Goal: Task Accomplishment & Management: Use online tool/utility

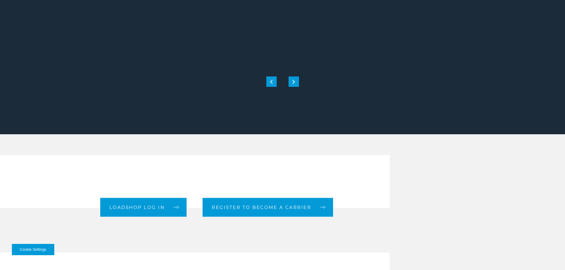
scroll to position [119, 0]
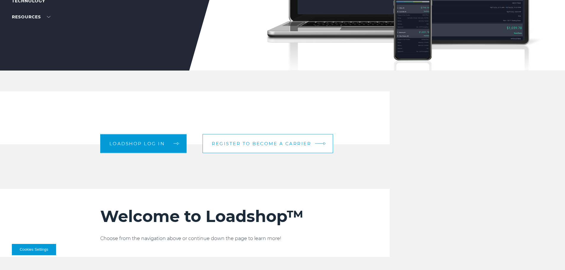
click at [243, 147] on link "Register to become a carrier" at bounding box center [268, 143] width 131 height 19
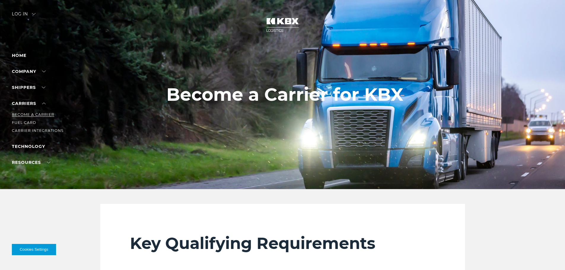
drag, startPoint x: 36, startPoint y: 118, endPoint x: 39, endPoint y: 113, distance: 5.5
click at [37, 115] on li "Become a Carrier" at bounding box center [38, 115] width 52 height 7
click at [32, 104] on link "Carriers" at bounding box center [29, 103] width 34 height 5
click at [28, 131] on link "Carrier Integrations" at bounding box center [38, 131] width 52 height 4
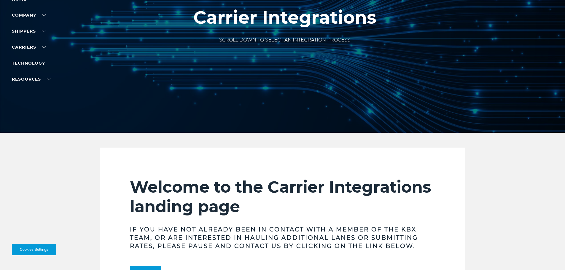
scroll to position [89, 0]
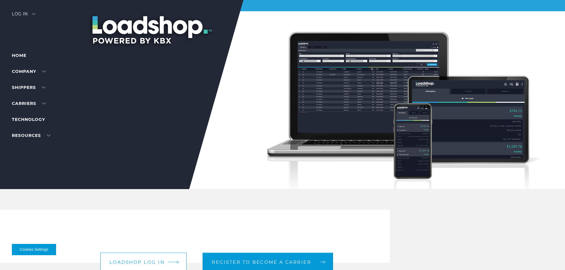
click at [137, 258] on link "Loadshop log in" at bounding box center [143, 262] width 87 height 19
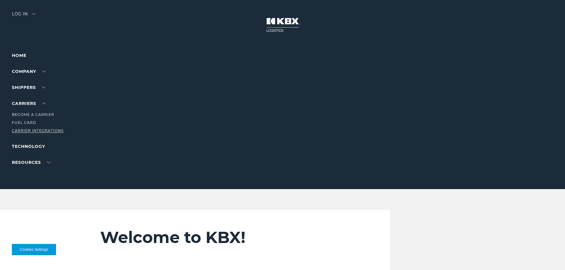
click at [31, 131] on link "Carrier Integrations" at bounding box center [38, 131] width 52 height 4
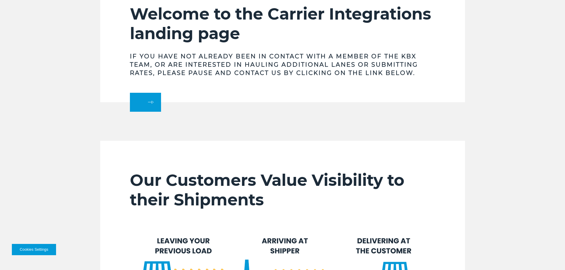
scroll to position [30, 0]
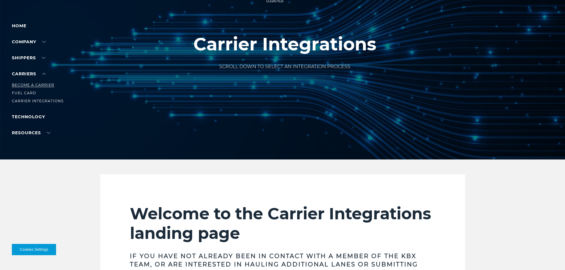
click at [31, 86] on link "Become a Carrier" at bounding box center [33, 85] width 42 height 4
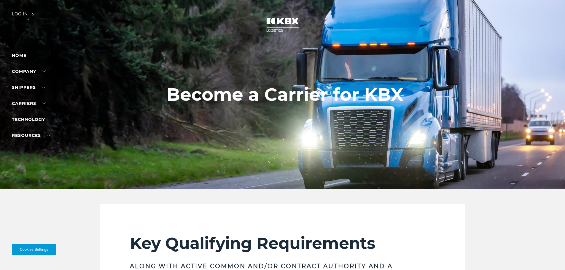
click at [276, 29] on img at bounding box center [283, 25] width 45 height 26
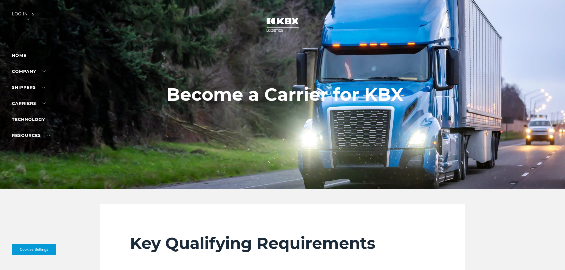
click at [17, 12] on div "Log in" at bounding box center [24, 16] width 24 height 9
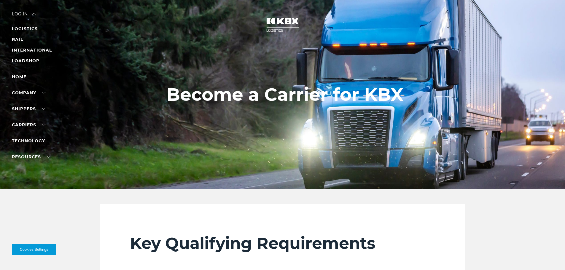
click at [30, 12] on div "Log in" at bounding box center [24, 16] width 24 height 9
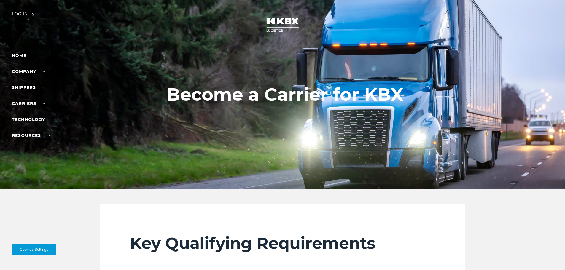
click at [22, 13] on div "Log in" at bounding box center [24, 16] width 24 height 9
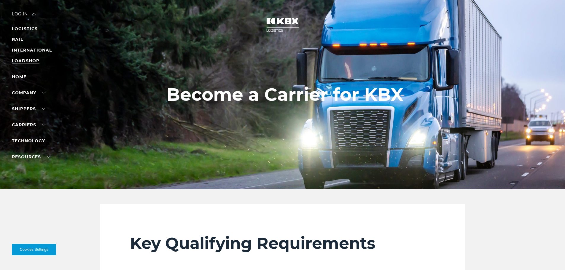
click at [28, 62] on link "LOADSHOP" at bounding box center [26, 60] width 28 height 5
